Goal: Register for event/course

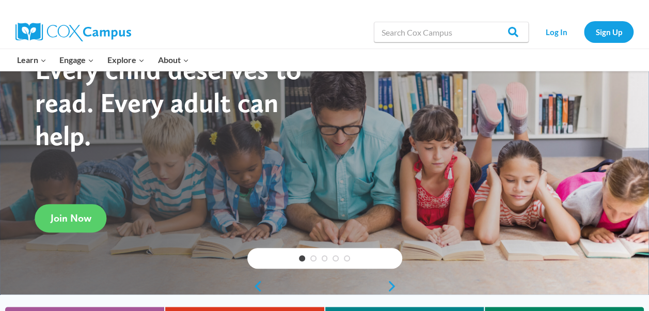
scroll to position [58, 0]
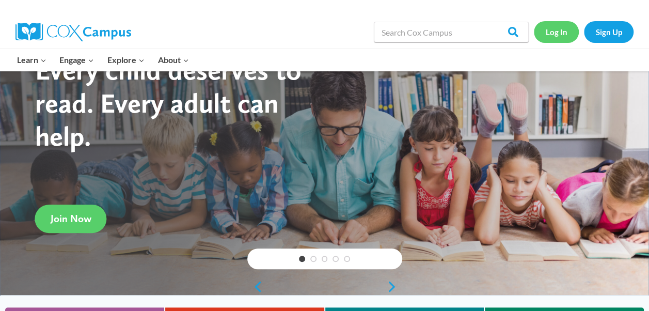
click at [554, 30] on link "Log In" at bounding box center [556, 31] width 45 height 21
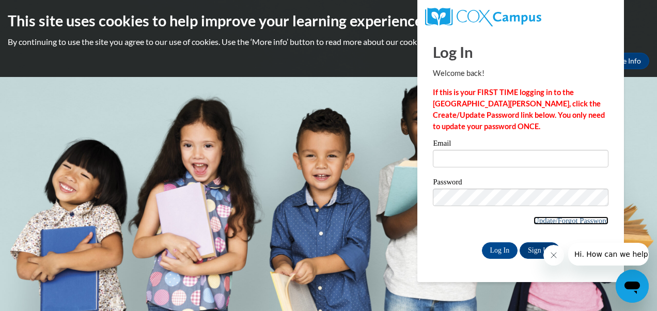
click at [555, 222] on link "Update/Forgot Password" at bounding box center [571, 220] width 75 height 8
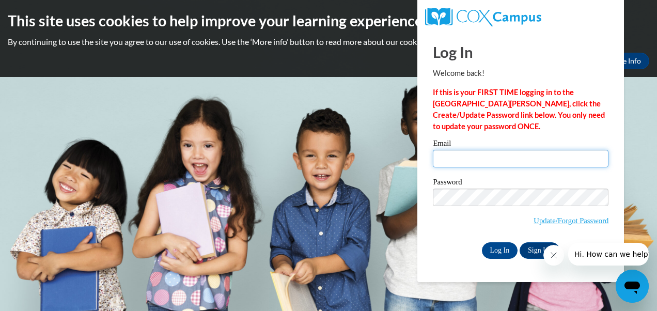
click at [459, 156] on input "Email" at bounding box center [521, 159] width 176 height 18
type input "kiwi.kiwa98@gmail.com"
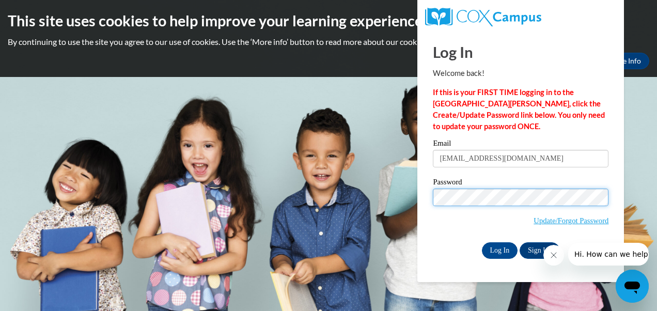
click at [482, 242] on input "Log In" at bounding box center [500, 250] width 36 height 17
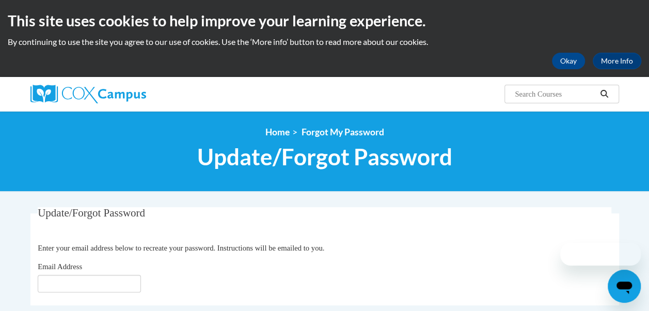
scroll to position [102, 0]
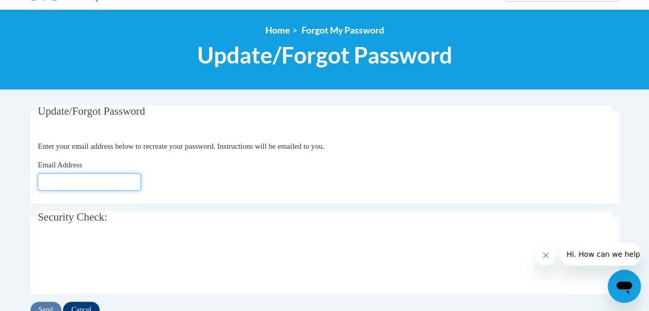
click at [120, 188] on input "Email Address" at bounding box center [89, 182] width 103 height 18
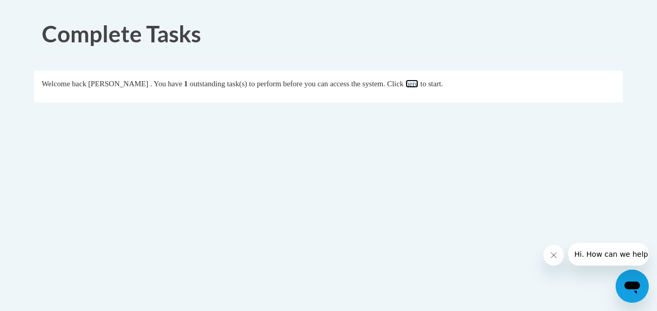
click at [418, 83] on link "here" at bounding box center [411, 84] width 13 height 8
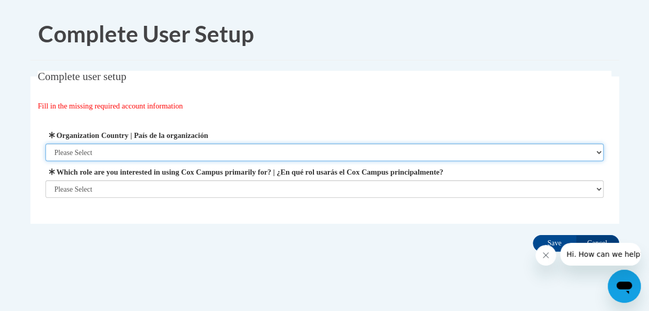
click at [405, 154] on select "Please Select United States | Estados Unidos Outside of the United States | Fue…" at bounding box center [324, 153] width 558 height 18
select select "ad49bcad-a171-4b2e-b99c-48b446064914"
click at [45, 144] on select "Please Select United States | Estados Unidos Outside of the United States | Fue…" at bounding box center [324, 153] width 558 height 18
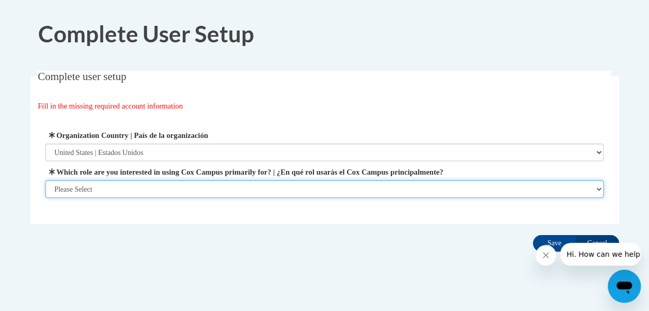
click at [278, 194] on select "Please Select College/University | Colegio/Universidad Community/Nonprofit Part…" at bounding box center [324, 189] width 558 height 18
select select "fbf2d438-af2f-41f8-98f1-81c410e29de3"
click at [45, 198] on select "Please Select College/University | Colegio/Universidad Community/Nonprofit Part…" at bounding box center [324, 189] width 558 height 18
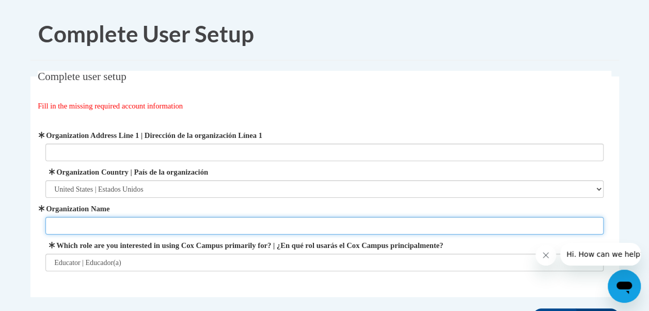
click at [200, 223] on input "Organization Name" at bounding box center [324, 226] width 558 height 18
type input "ChildTime"
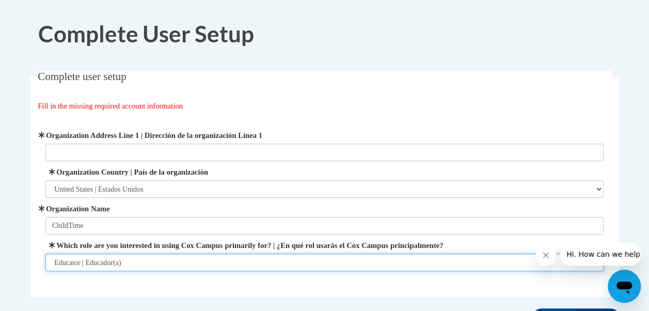
click at [178, 259] on select "Please Select College/University | Colegio/Universidad Community/Nonprofit Part…" at bounding box center [324, 263] width 558 height 18
click at [45, 254] on select "Please Select College/University | Colegio/Universidad Community/Nonprofit Part…" at bounding box center [324, 263] width 558 height 18
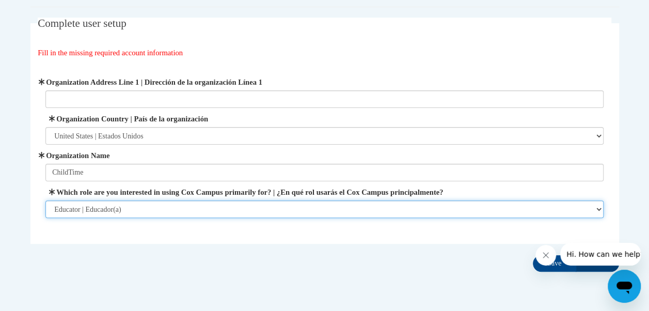
scroll to position [87, 0]
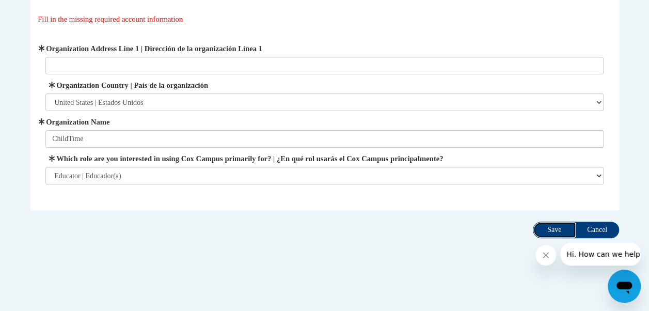
click at [551, 233] on input "Save" at bounding box center [554, 230] width 43 height 17
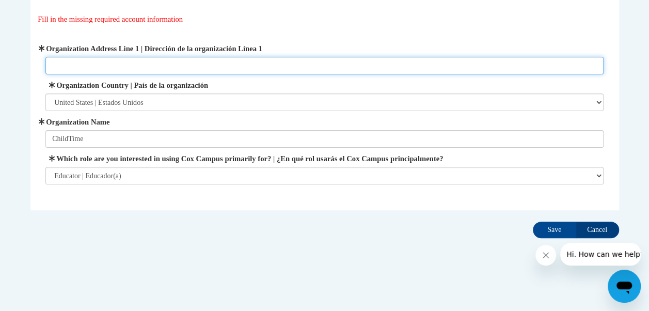
click at [174, 68] on input "Organization Address Line 1 | Dirección de la organización Línea 1" at bounding box center [324, 66] width 558 height 18
type input "804 Moores Mill Road Bel Air MD"
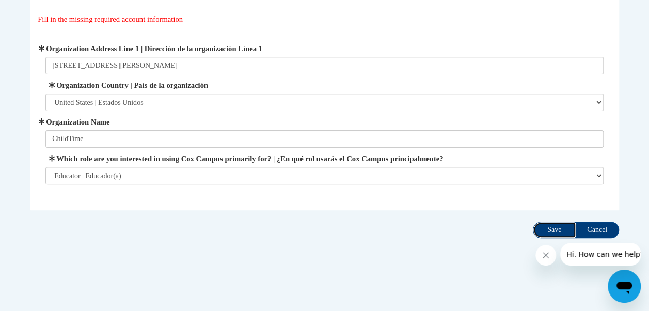
click at [557, 232] on input "Save" at bounding box center [554, 230] width 43 height 17
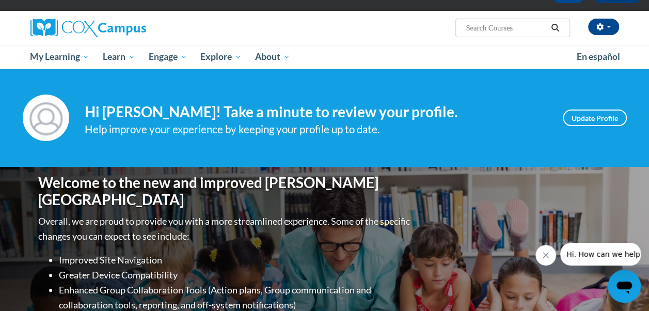
scroll to position [54, 0]
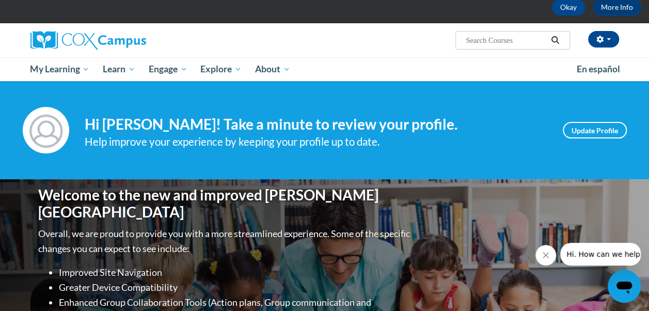
click at [513, 42] on input "Search..." at bounding box center [506, 40] width 83 height 12
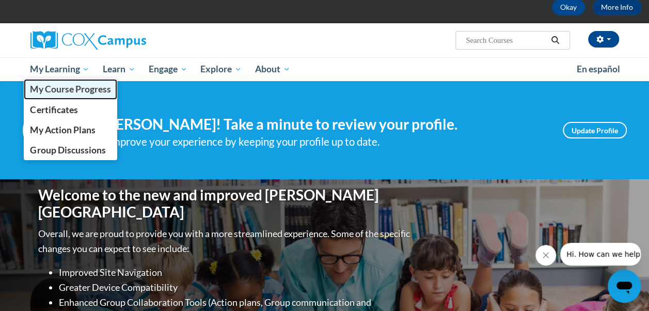
click at [93, 99] on link "My Course Progress" at bounding box center [71, 89] width 94 height 20
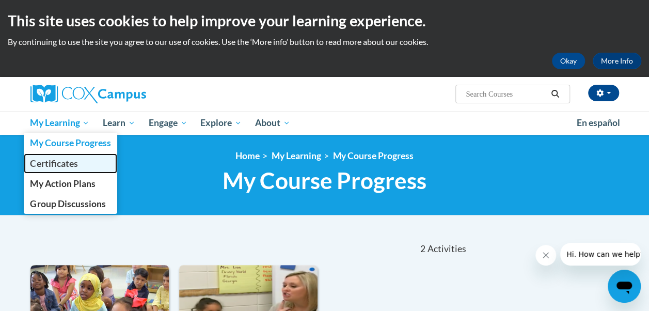
click at [86, 161] on link "Certificates" at bounding box center [71, 163] width 94 height 20
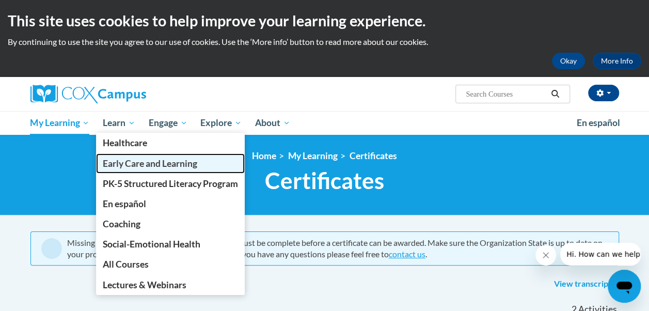
click at [158, 162] on span "Early Care and Learning" at bounding box center [150, 163] width 95 height 11
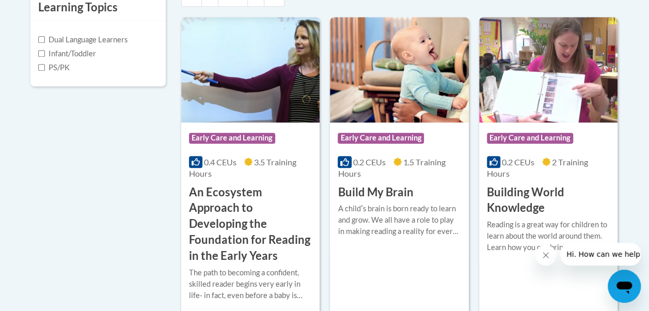
scroll to position [378, 0]
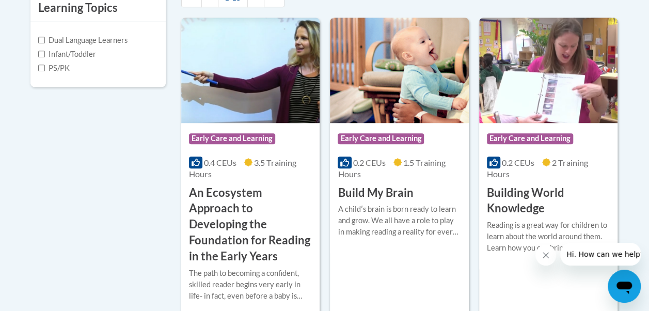
click at [39, 71] on label "PS/PK" at bounding box center [54, 67] width 32 height 11
click at [39, 71] on input "PS/PK" at bounding box center [41, 68] width 7 height 7
checkbox input "true"
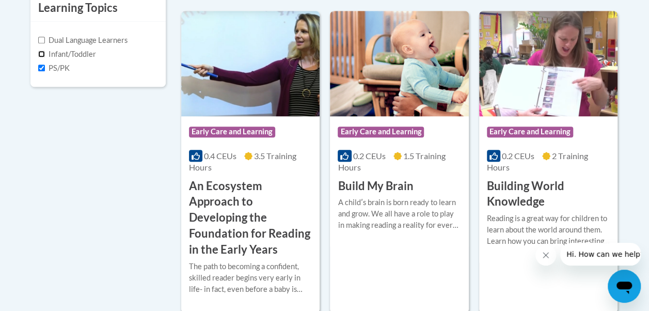
click at [40, 51] on input "Infant/Toddler" at bounding box center [41, 54] width 7 height 7
checkbox input "true"
click at [394, 182] on h3 "Build My Brain" at bounding box center [375, 186] width 75 height 16
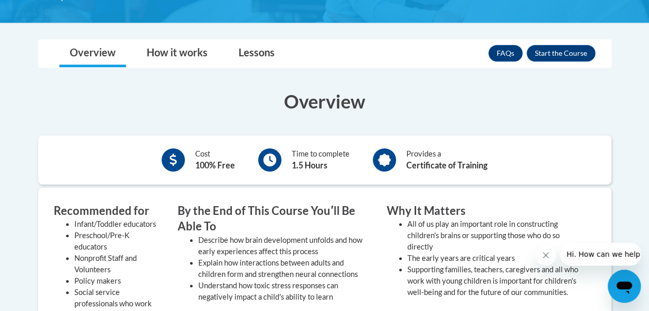
scroll to position [248, 0]
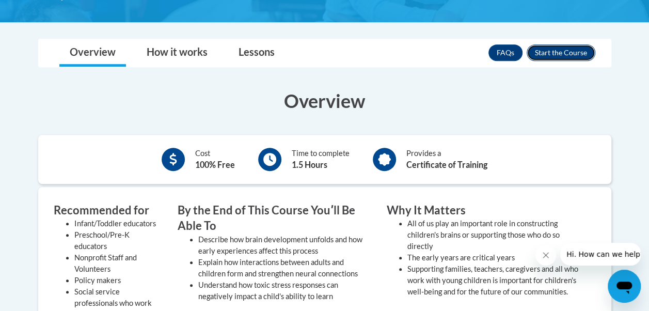
click at [579, 48] on button "Enroll" at bounding box center [561, 52] width 69 height 17
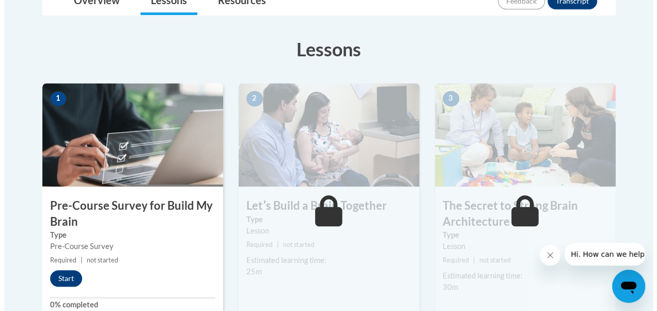
scroll to position [271, 0]
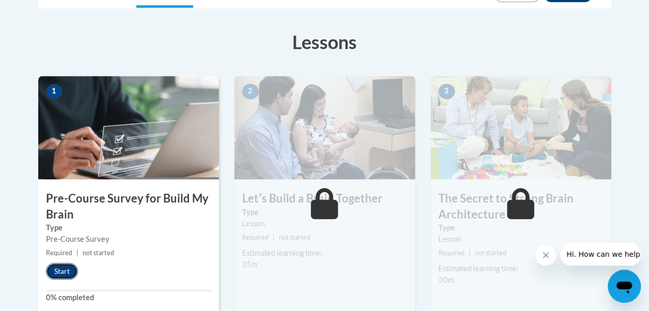
click at [68, 270] on button "Start" at bounding box center [62, 271] width 32 height 17
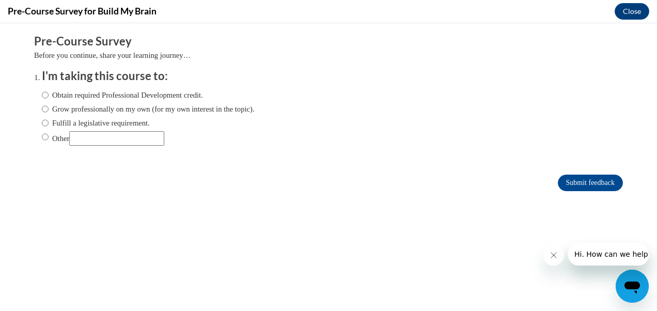
scroll to position [0, 0]
click at [145, 98] on label "Obtain required Professional Development credit." at bounding box center [122, 94] width 161 height 11
click at [49, 98] on input "Obtain required Professional Development credit." at bounding box center [45, 94] width 7 height 11
radio input "true"
click at [593, 184] on input "Submit feedback" at bounding box center [590, 183] width 65 height 17
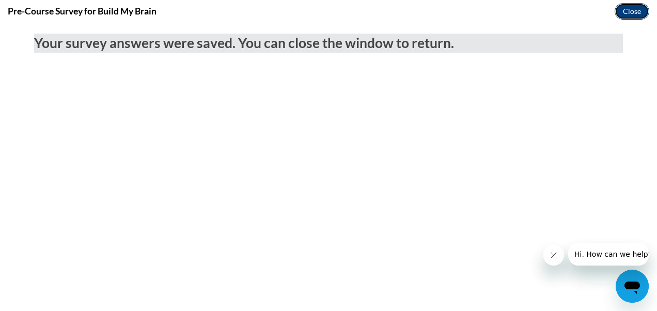
click at [641, 14] on button "Close" at bounding box center [632, 11] width 35 height 17
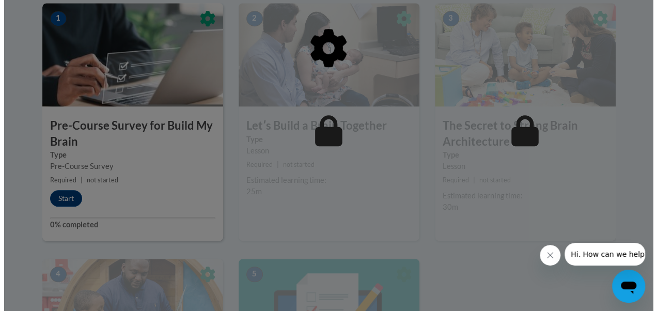
scroll to position [346, 0]
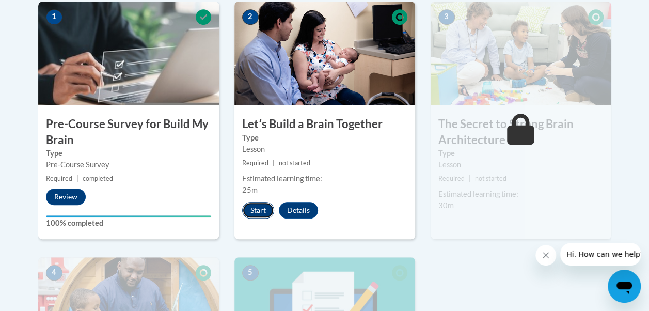
click at [257, 208] on button "Start" at bounding box center [258, 210] width 32 height 17
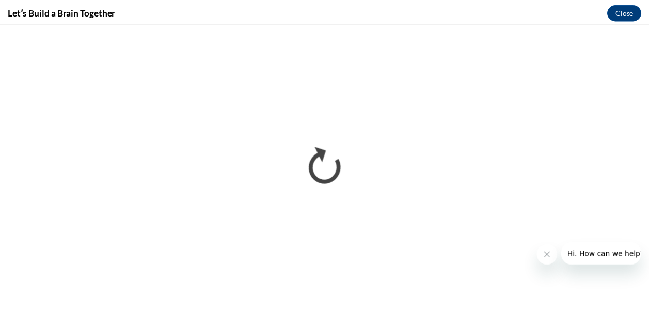
scroll to position [0, 0]
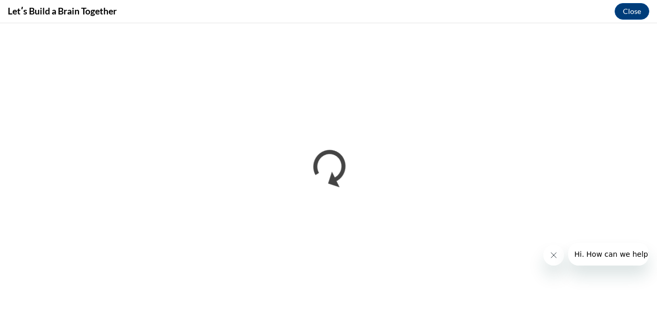
click at [555, 249] on button "Close message from company" at bounding box center [553, 255] width 21 height 21
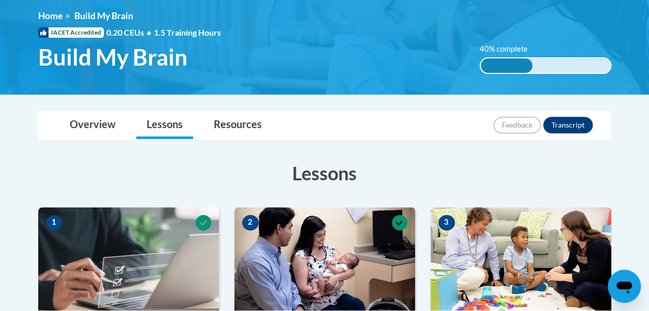
scroll to position [71, 0]
